Goal: Task Accomplishment & Management: Use online tool/utility

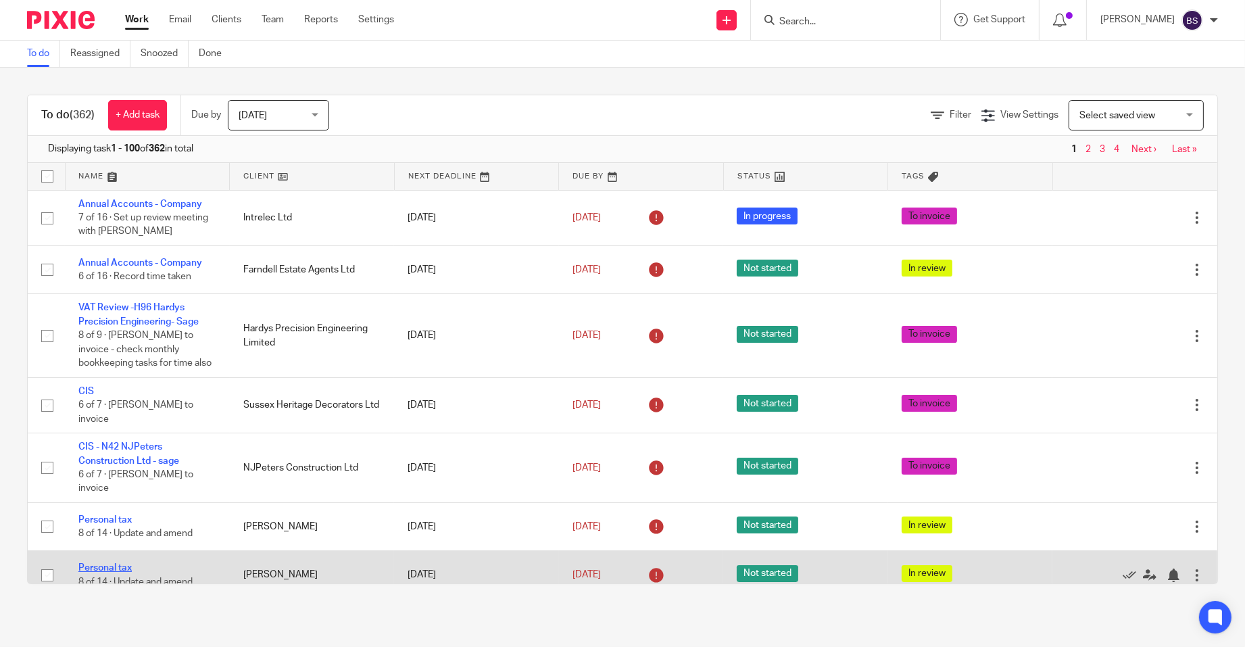
click at [105, 572] on link "Personal tax" at bounding box center [104, 567] width 53 height 9
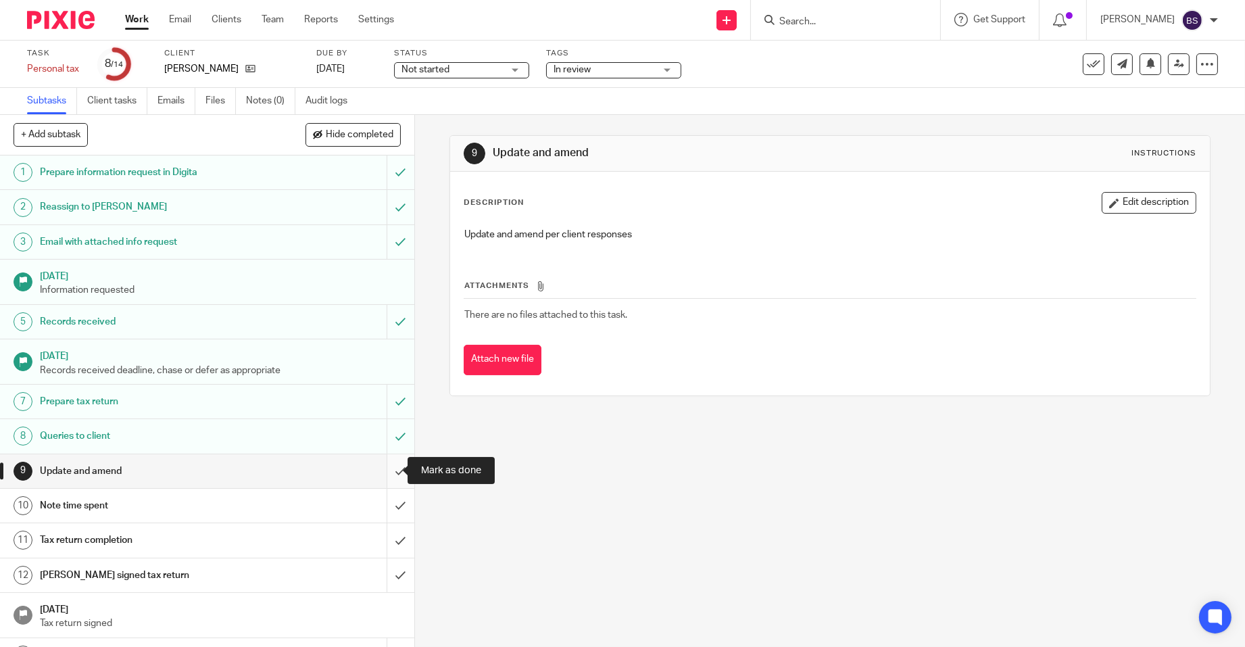
click at [380, 469] on input "submit" at bounding box center [207, 471] width 414 height 34
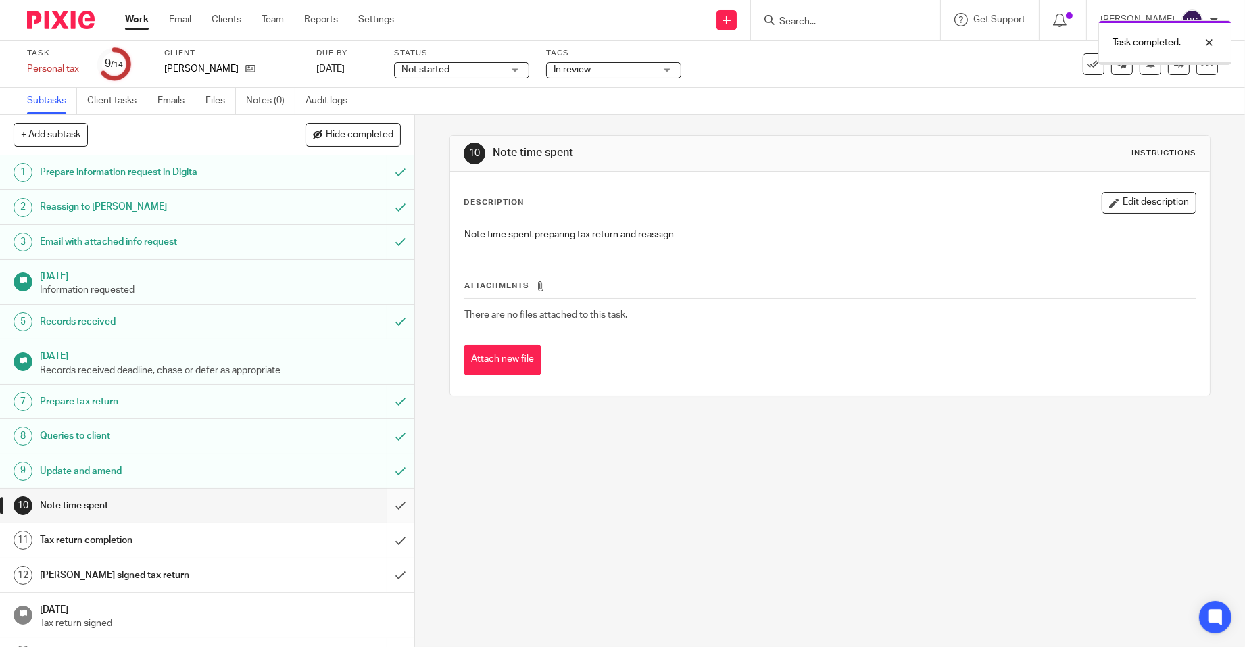
click at [385, 501] on input "submit" at bounding box center [207, 506] width 414 height 34
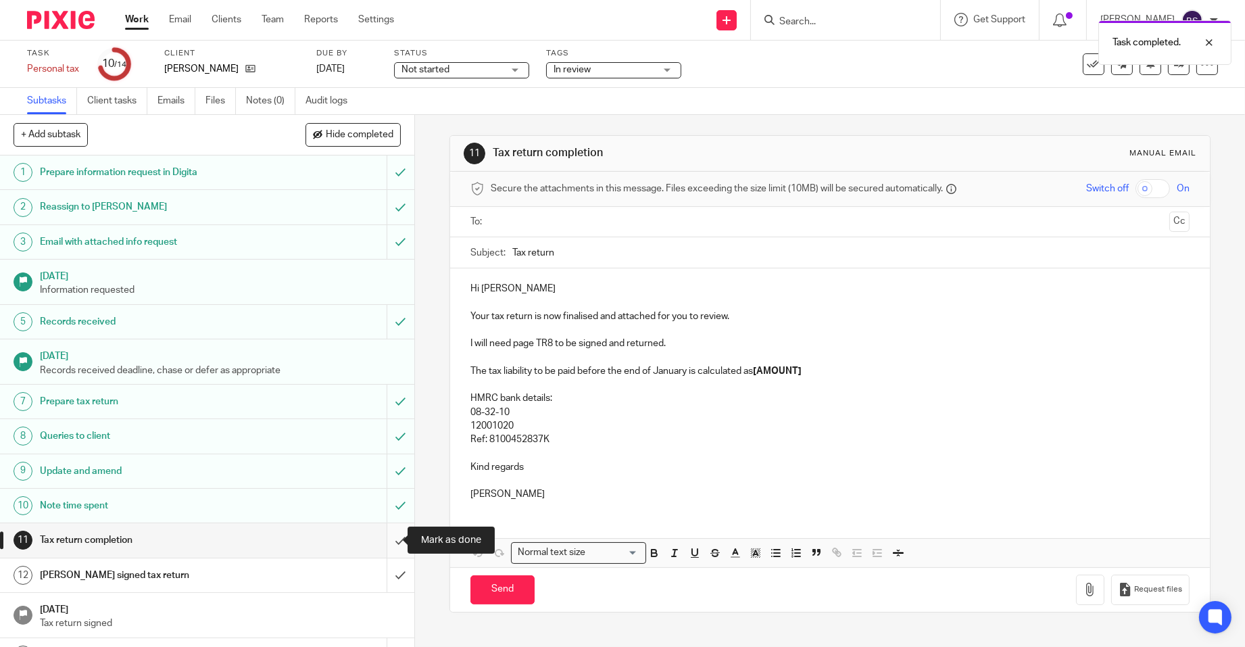
click at [386, 541] on input "submit" at bounding box center [207, 540] width 414 height 34
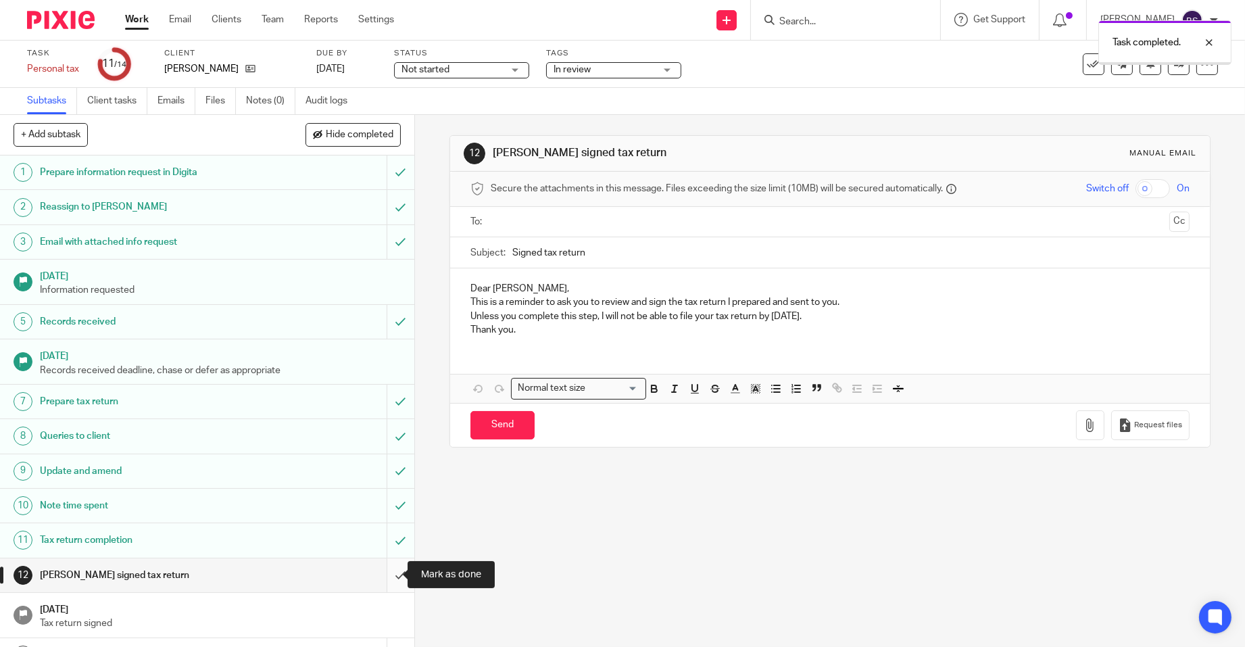
click at [384, 571] on input "submit" at bounding box center [207, 575] width 414 height 34
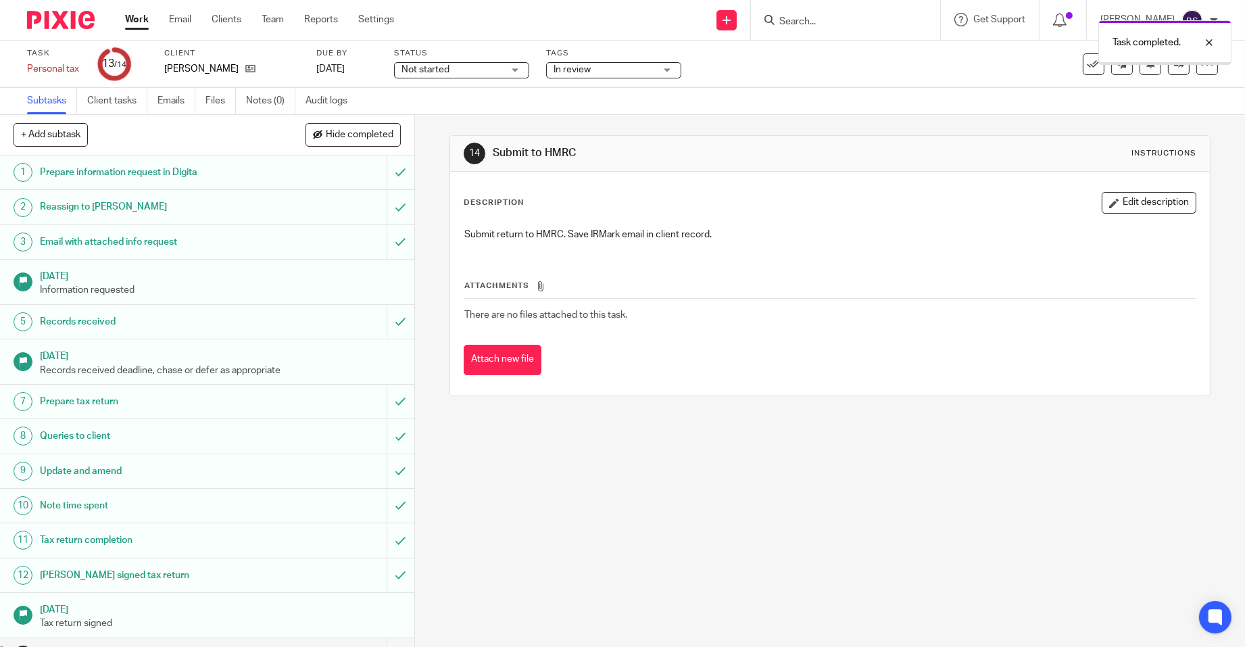
scroll to position [25, 0]
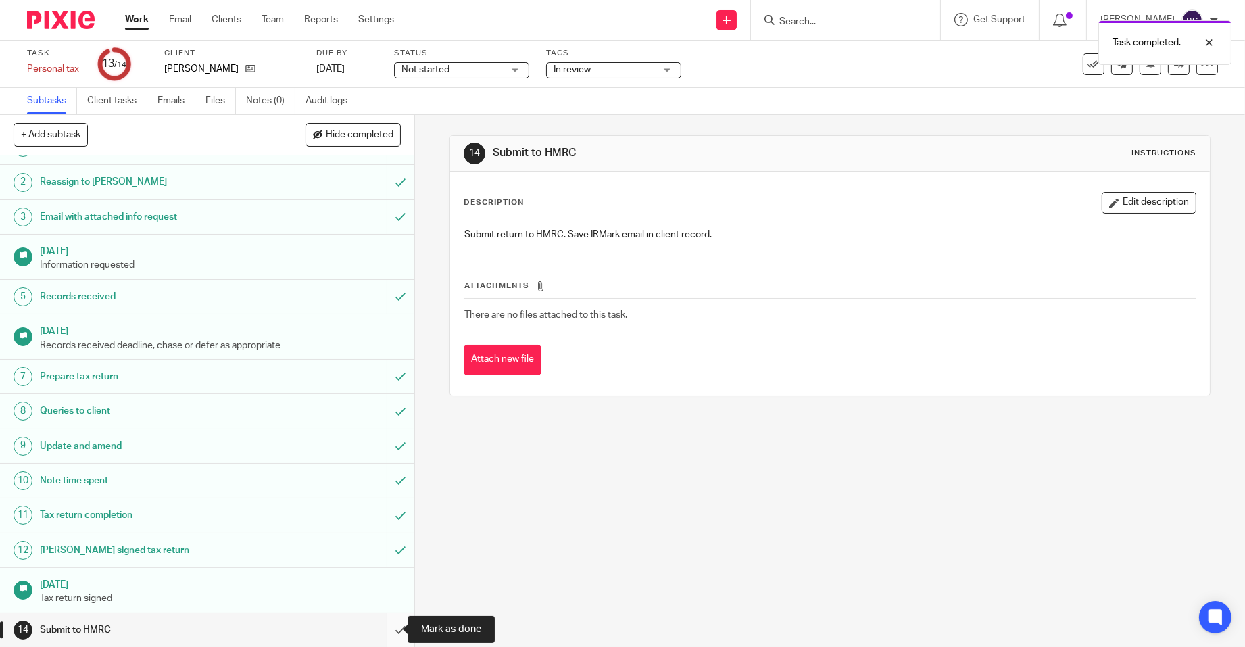
click at [382, 625] on input "submit" at bounding box center [207, 630] width 414 height 34
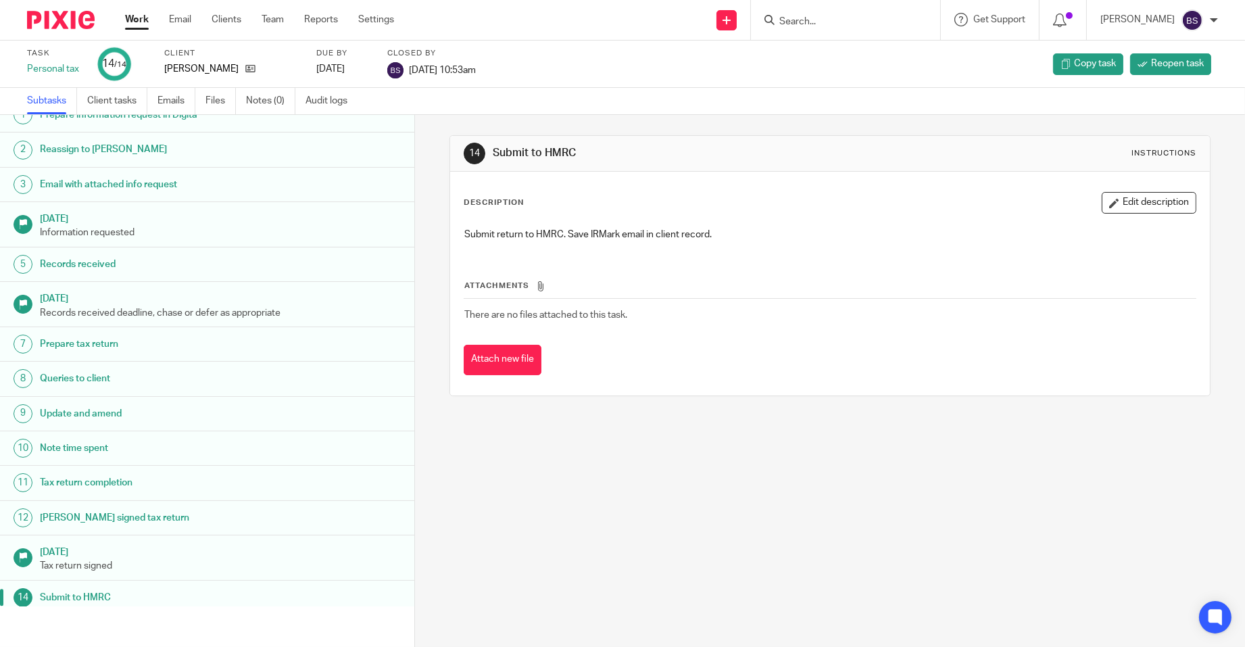
scroll to position [25, 0]
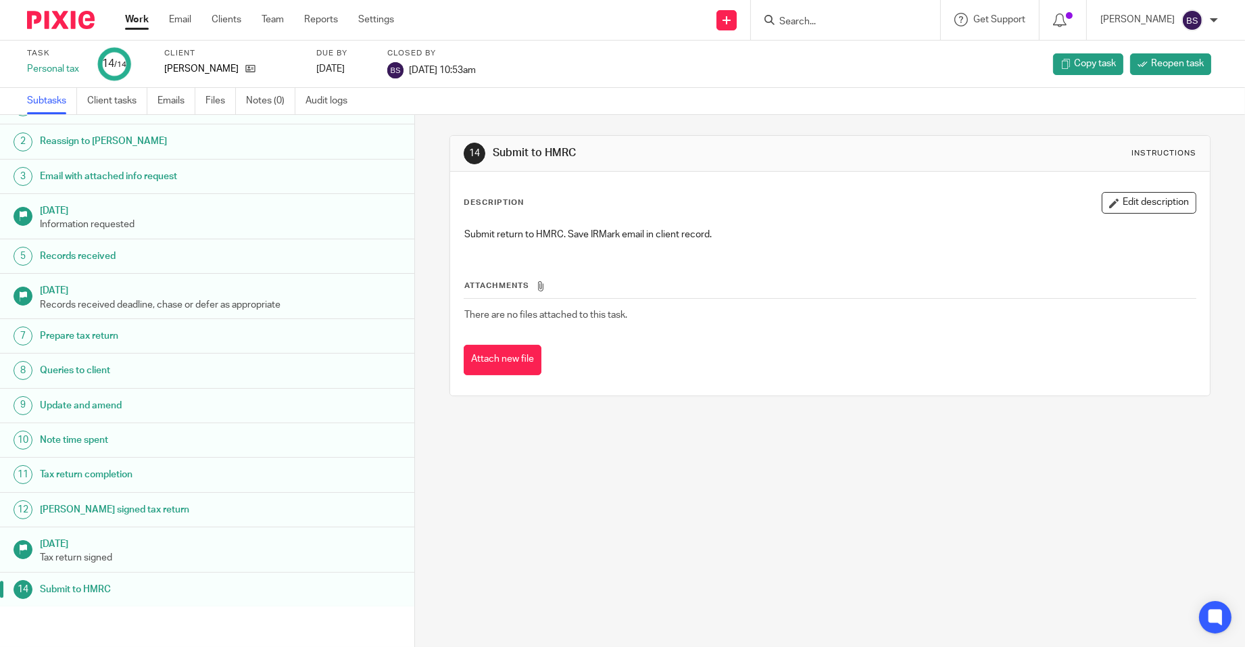
click at [133, 18] on link "Work" at bounding box center [137, 20] width 24 height 14
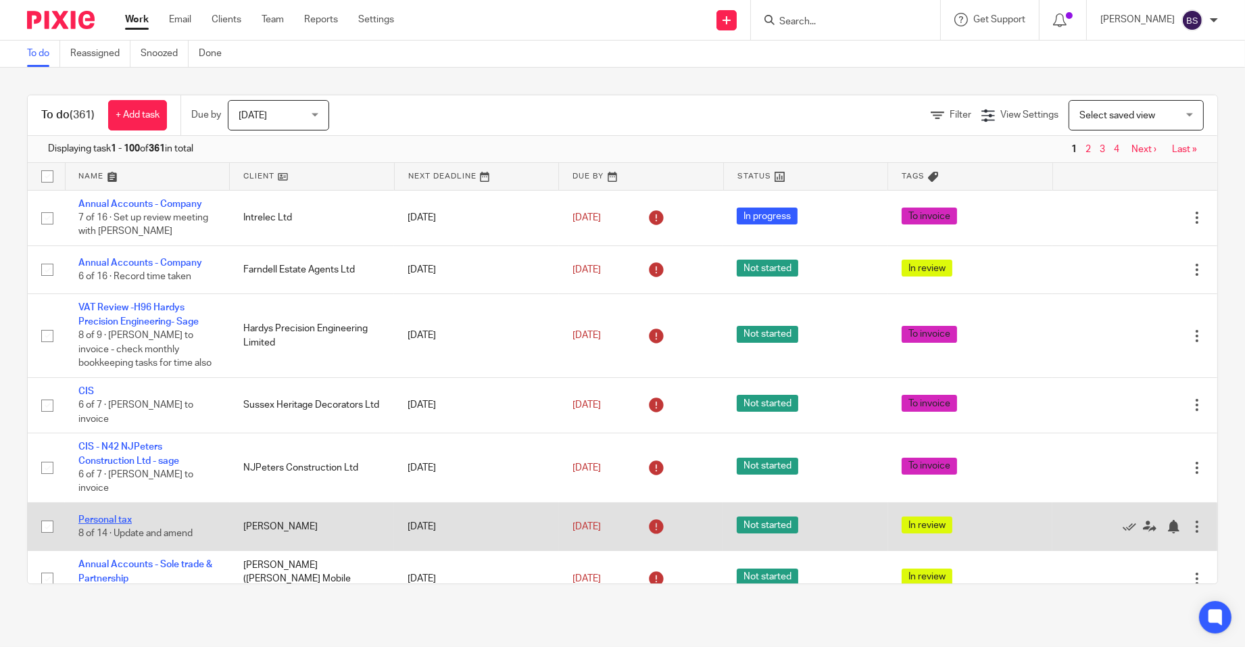
click at [101, 524] on link "Personal tax" at bounding box center [104, 519] width 53 height 9
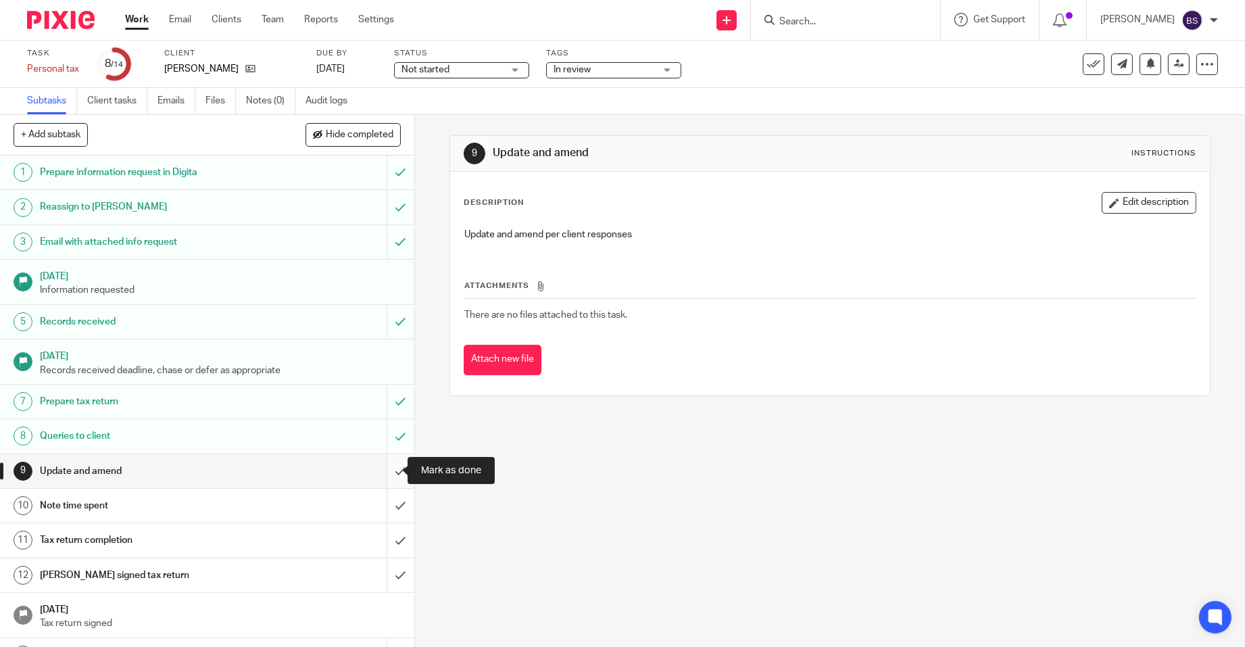
click at [391, 467] on input "submit" at bounding box center [207, 471] width 414 height 34
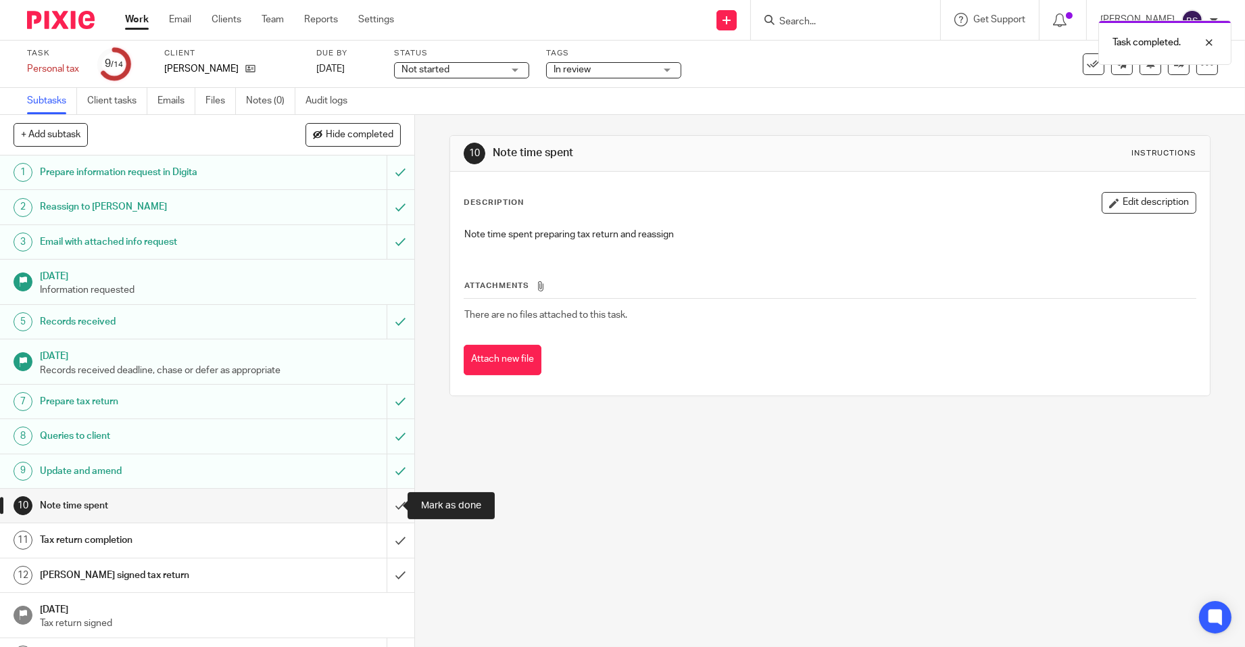
click at [385, 501] on input "submit" at bounding box center [207, 506] width 414 height 34
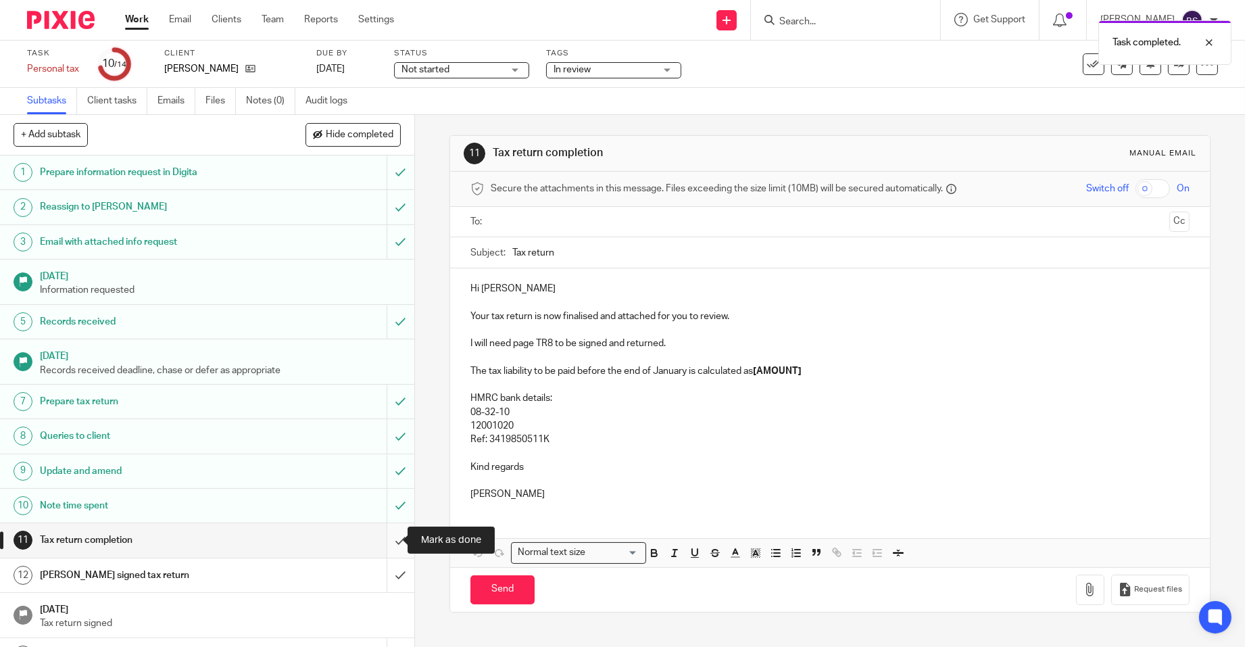
click at [386, 535] on input "submit" at bounding box center [207, 540] width 414 height 34
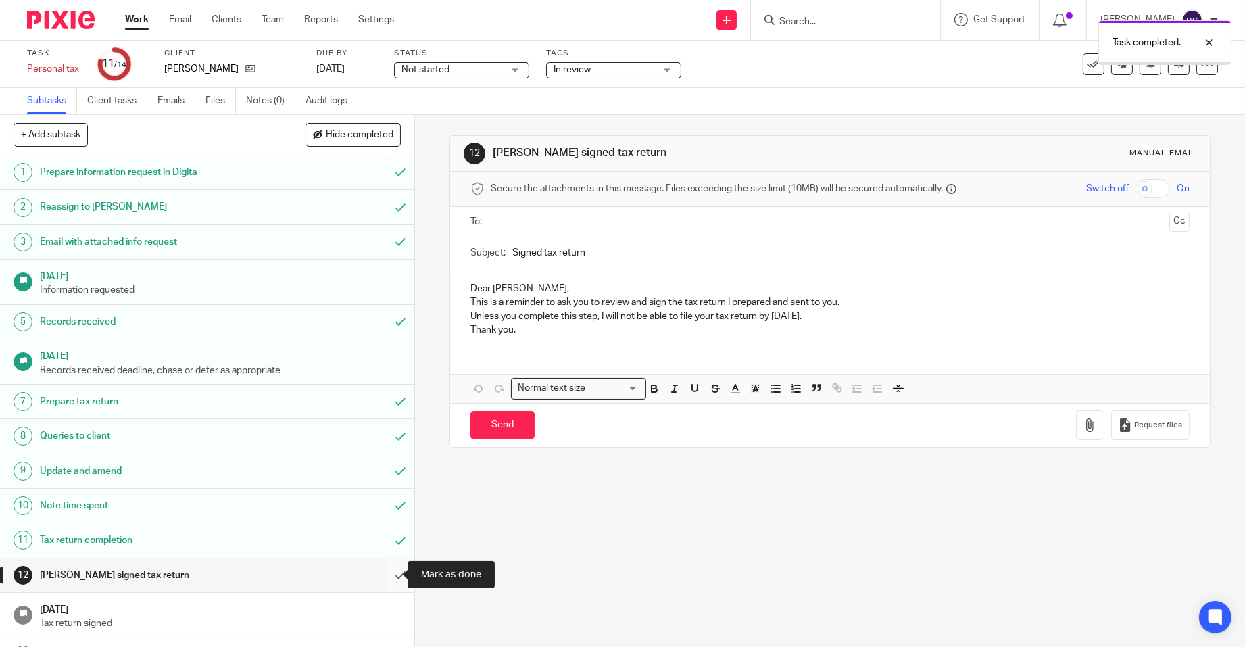
click at [384, 578] on input "submit" at bounding box center [207, 575] width 414 height 34
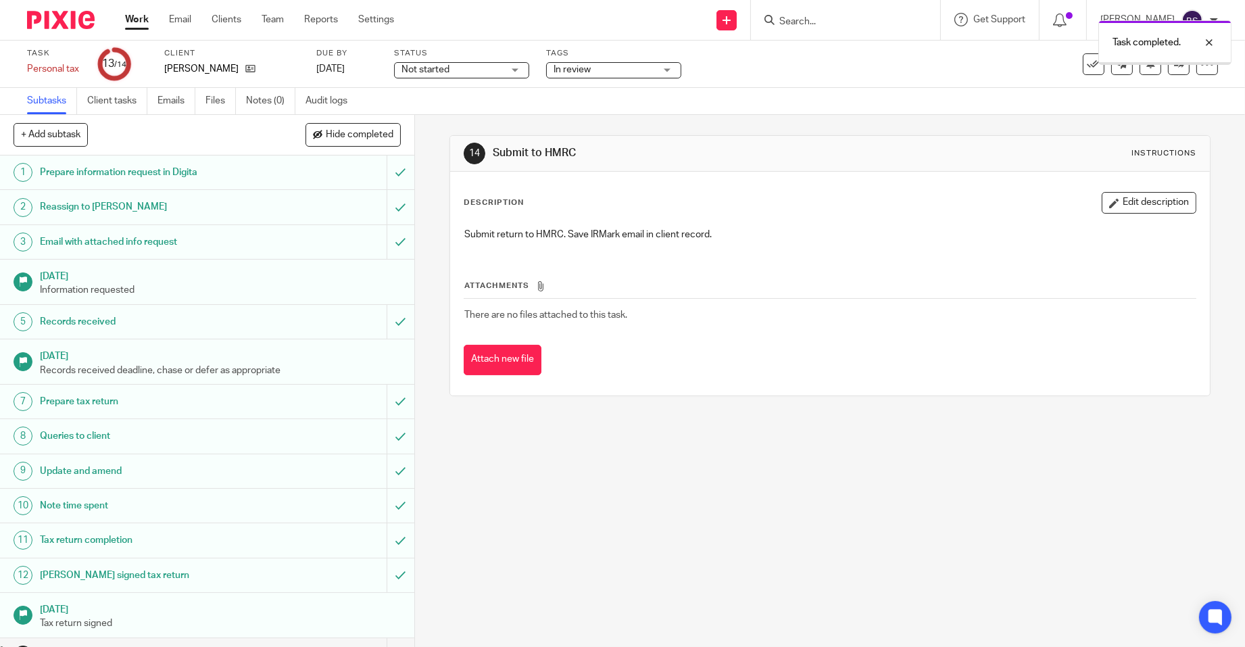
scroll to position [25, 0]
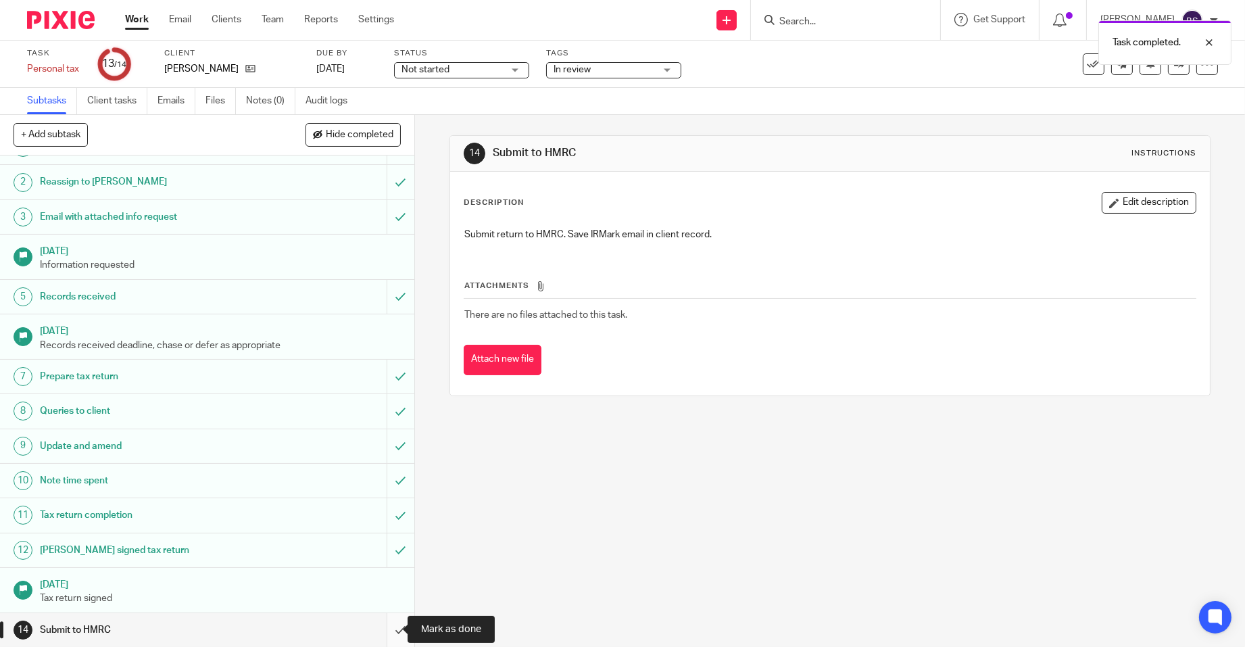
click at [384, 622] on input "submit" at bounding box center [207, 630] width 414 height 34
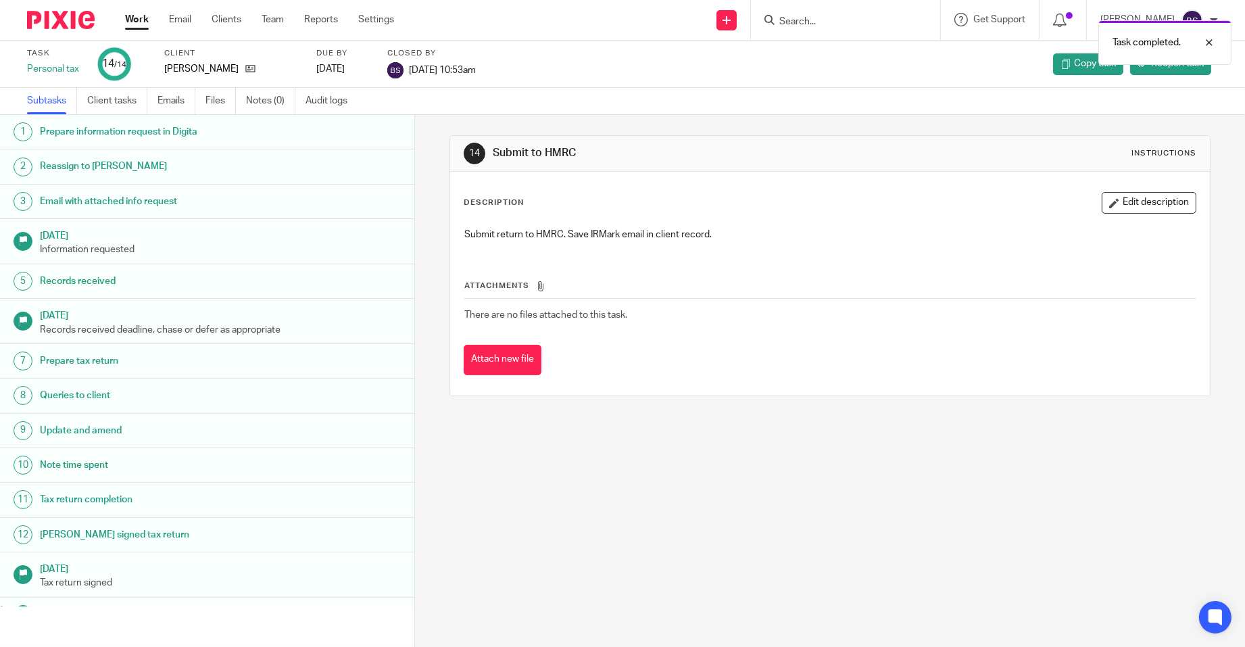
click at [135, 17] on link "Work" at bounding box center [137, 20] width 24 height 14
